Goal: Find specific page/section: Find specific page/section

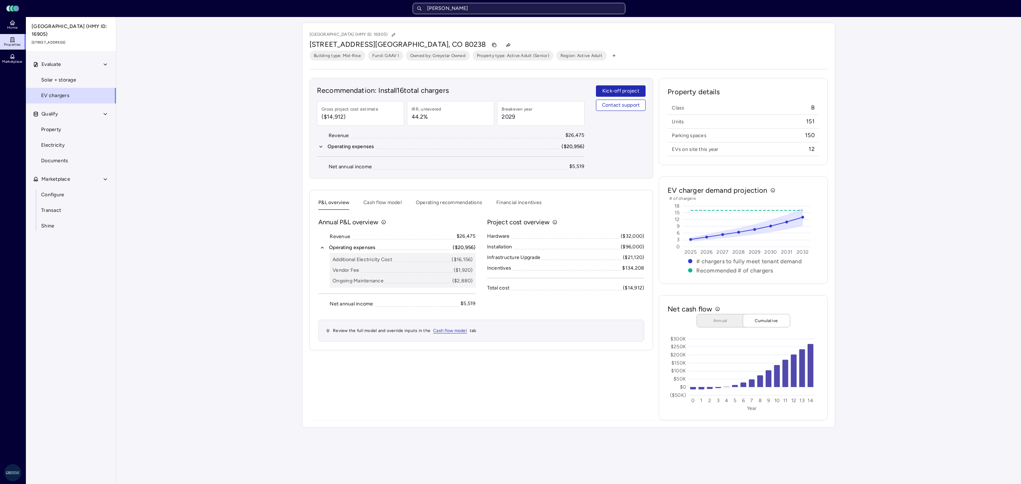
click at [504, 10] on input "[PERSON_NAME]" at bounding box center [519, 8] width 213 height 11
click at [439, 8] on input "[PERSON_NAME]" at bounding box center [519, 8] width 213 height 11
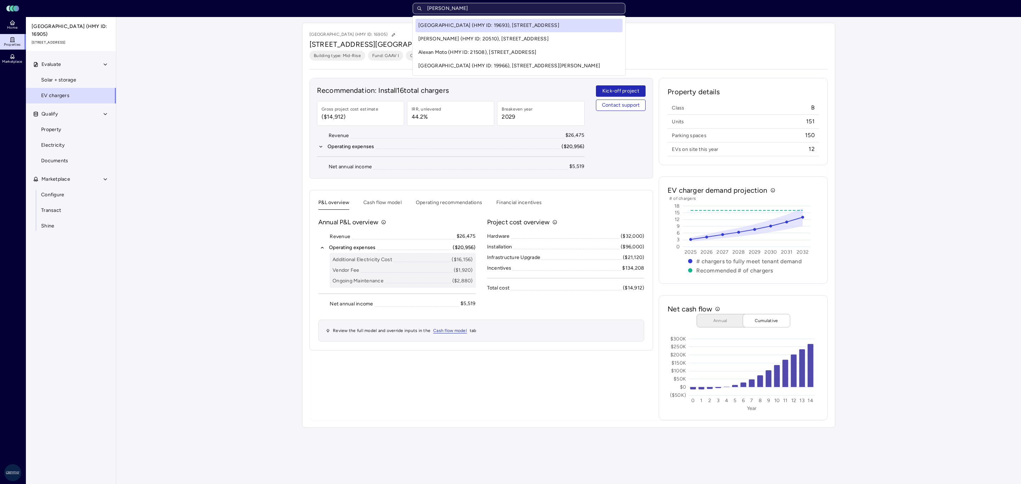
type input "[PERSON_NAME]"
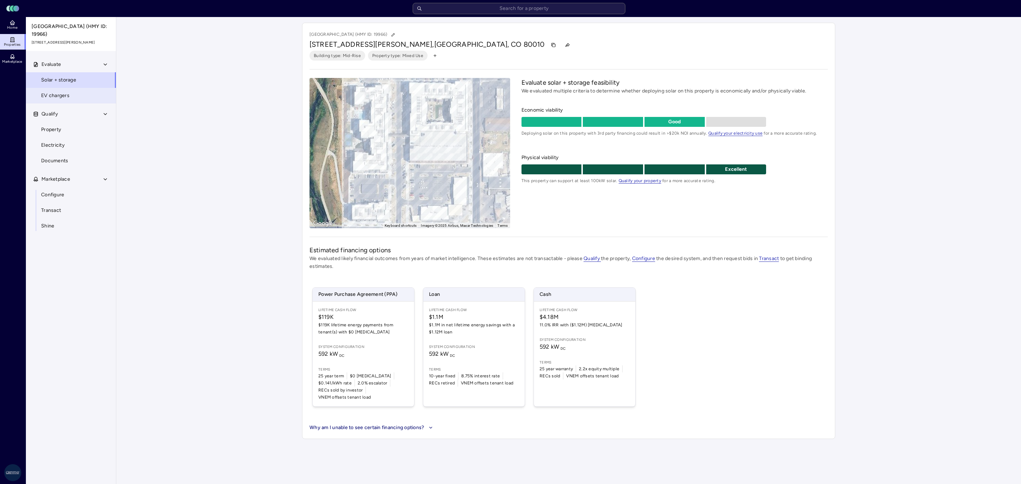
click at [72, 96] on link "EV chargers" at bounding box center [71, 96] width 91 height 16
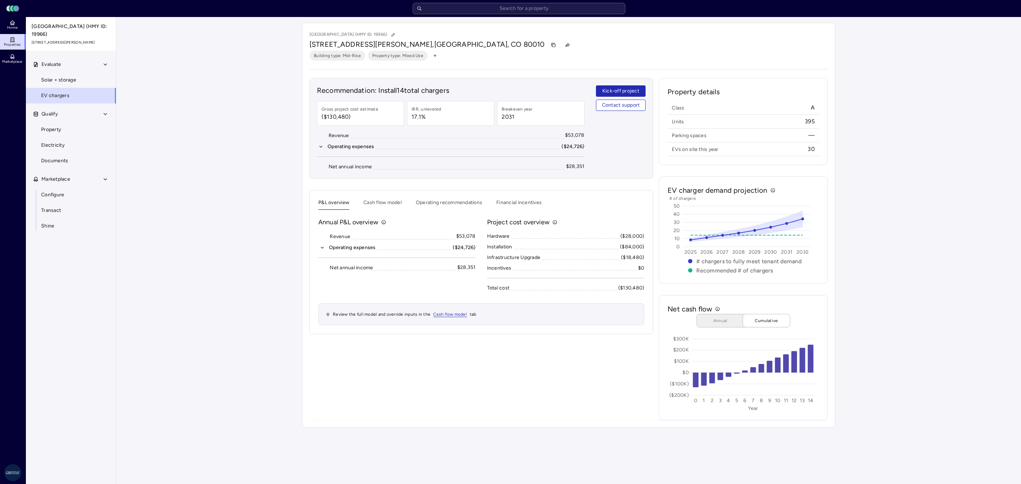
click at [932, 324] on div "Your estimates have been updated Alexan [GEOGRAPHIC_DATA] (HMY ID: 19966) [STRE…" at bounding box center [568, 225] width 905 height 417
